Goal: Information Seeking & Learning: Learn about a topic

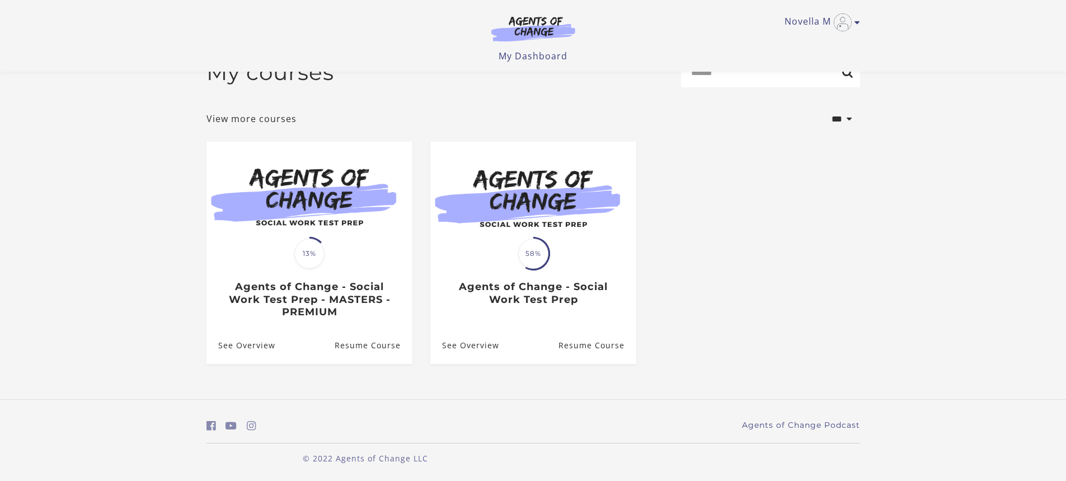
scroll to position [32, 0]
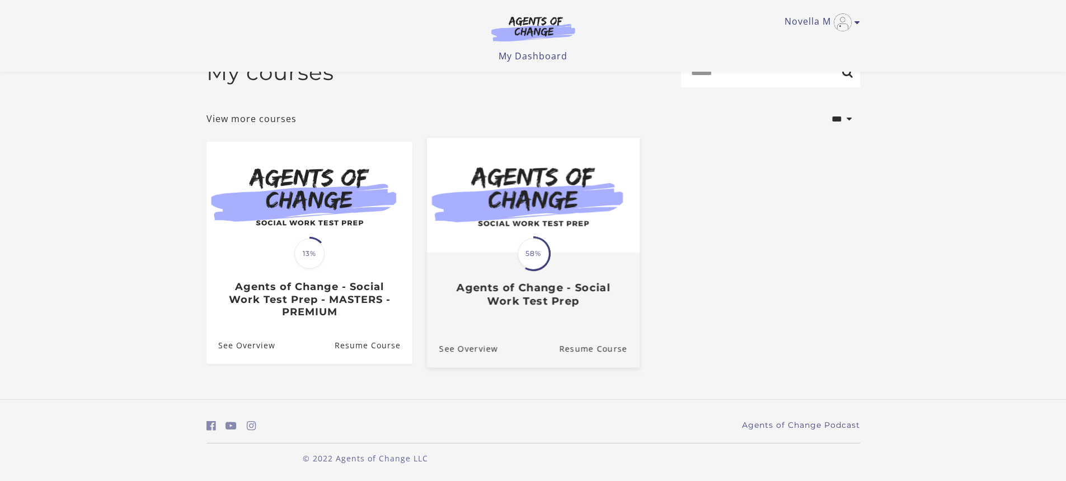
click at [553, 302] on h3 "Agents of Change - Social Work Test Prep" at bounding box center [533, 294] width 188 height 26
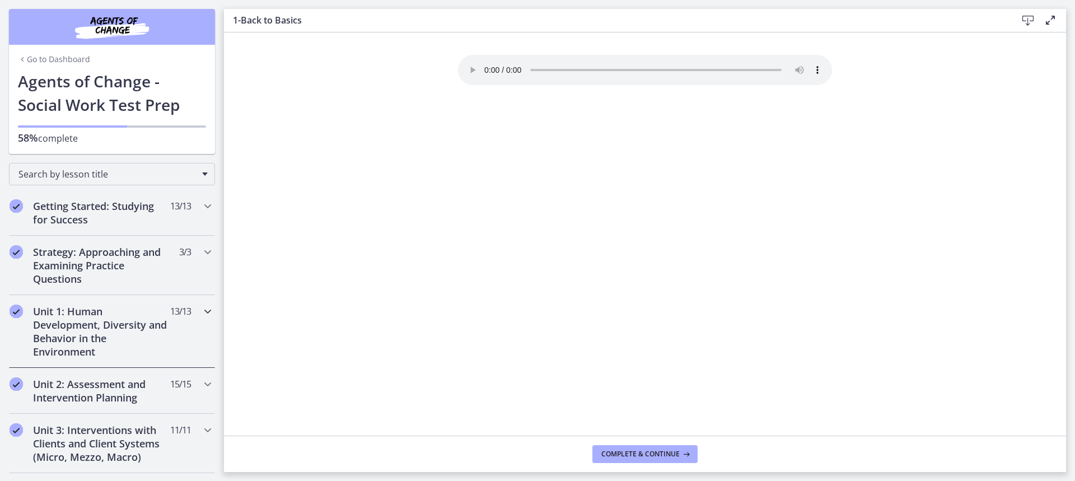
click at [104, 322] on h2 "Unit 1: Human Development, Diversity and Behavior in the Environment" at bounding box center [101, 332] width 137 height 54
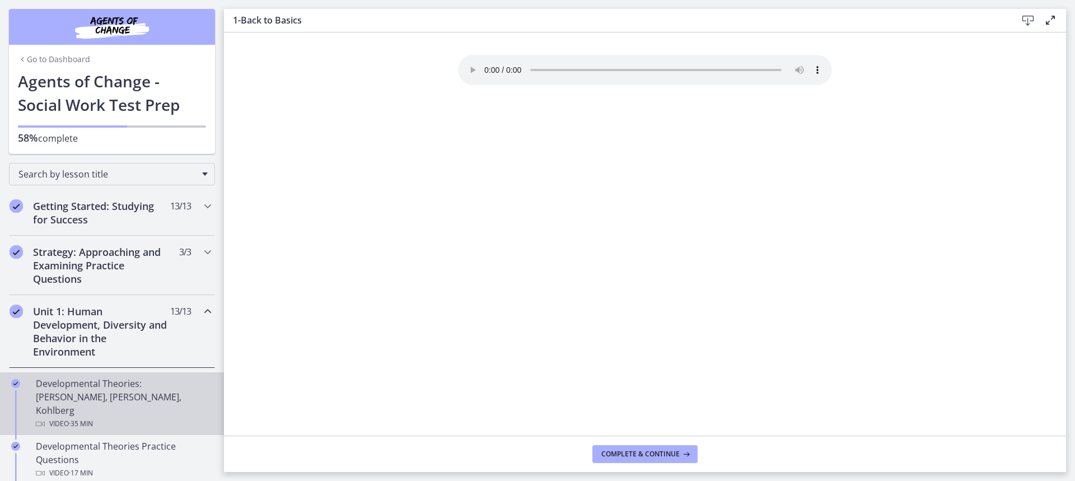
click at [59, 375] on link "Developmental Theories: [PERSON_NAME], [PERSON_NAME], Kohlberg Video · 35 min" at bounding box center [112, 403] width 224 height 63
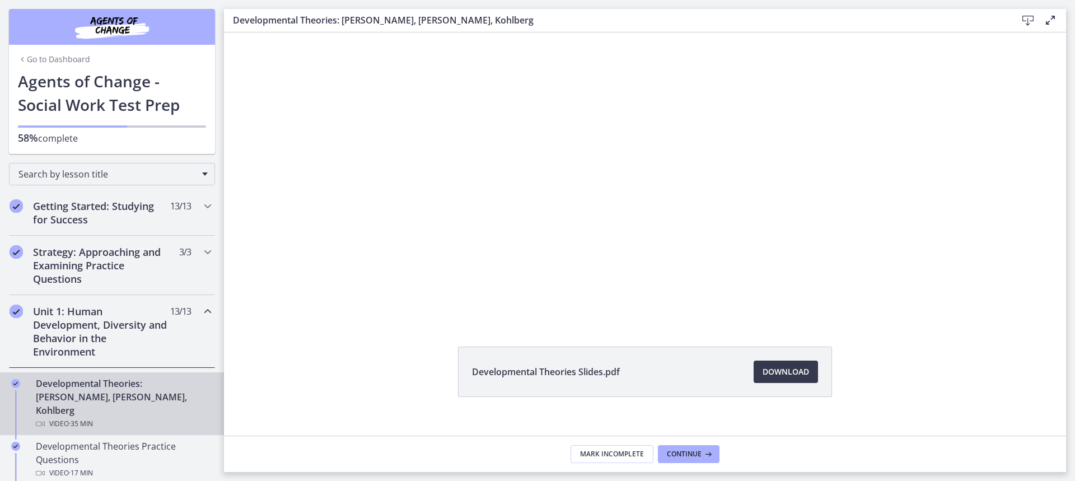
scroll to position [47, 0]
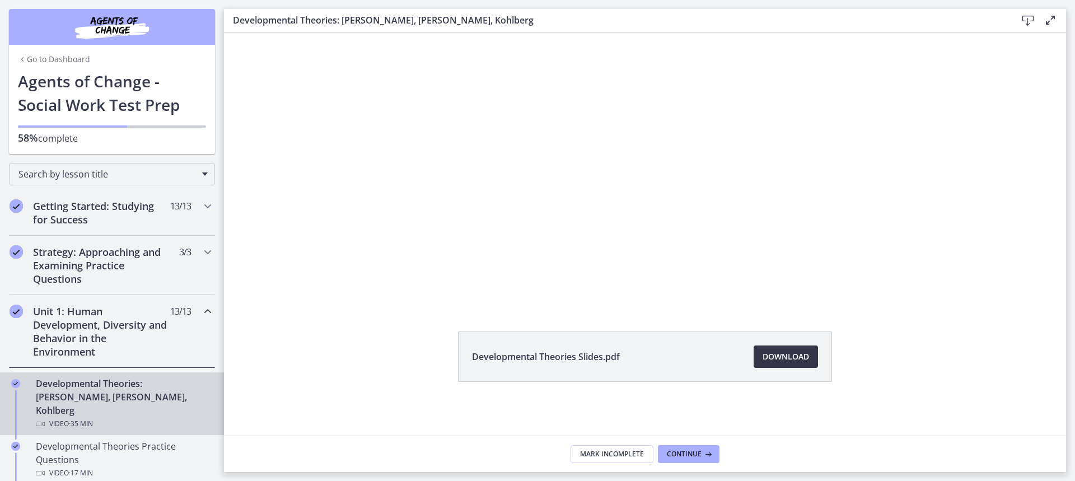
click at [799, 363] on span "Download Opens in a new window" at bounding box center [785, 356] width 46 height 13
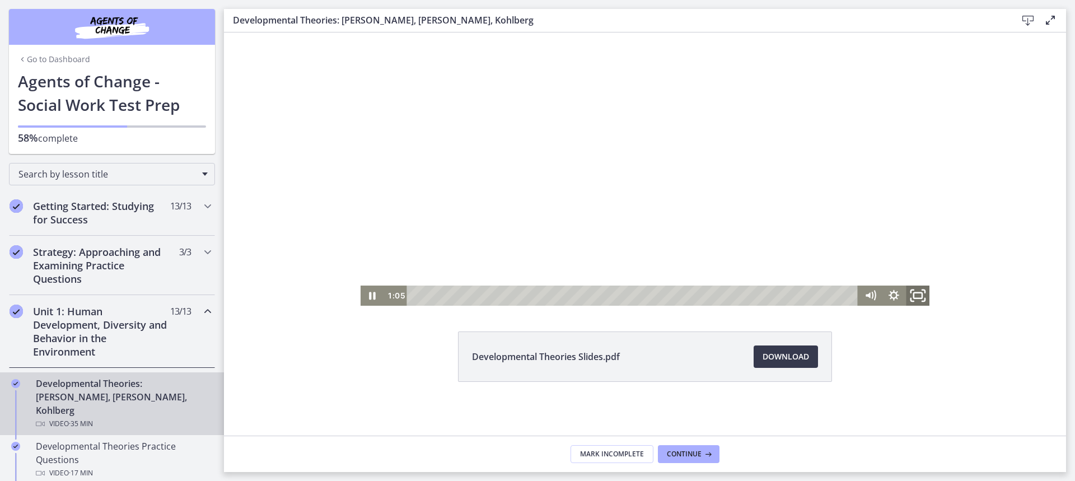
click at [910, 296] on icon "Fullscreen" at bounding box center [918, 295] width 29 height 24
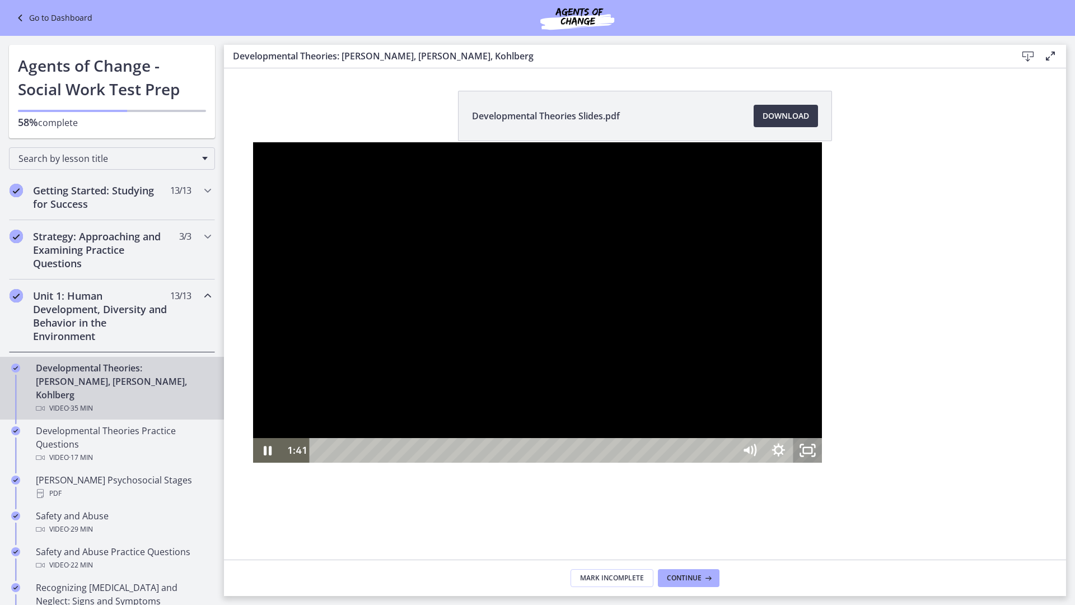
click at [822, 462] on icon "Unfullscreen" at bounding box center [807, 450] width 29 height 25
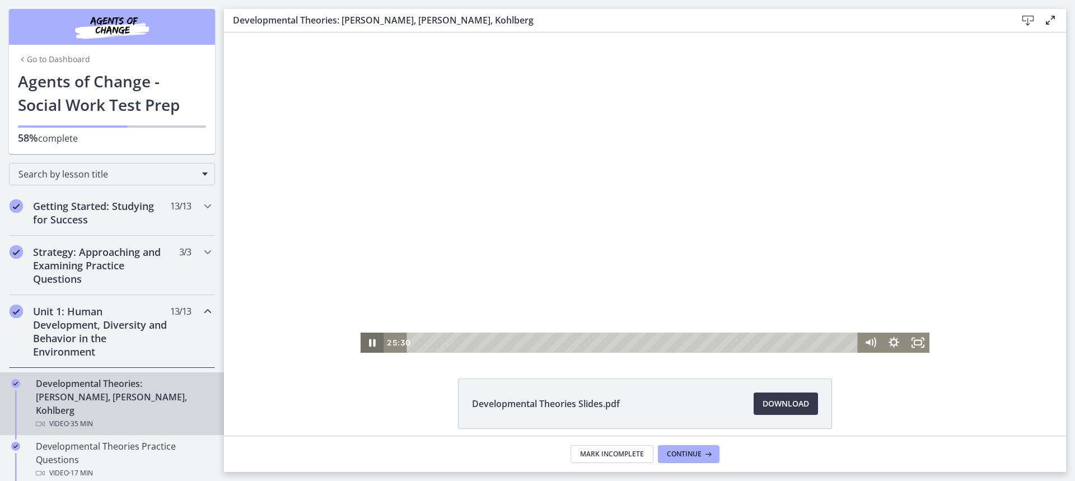
click at [369, 343] on icon "Pause" at bounding box center [372, 343] width 7 height 8
